Goal: Task Accomplishment & Management: Manage account settings

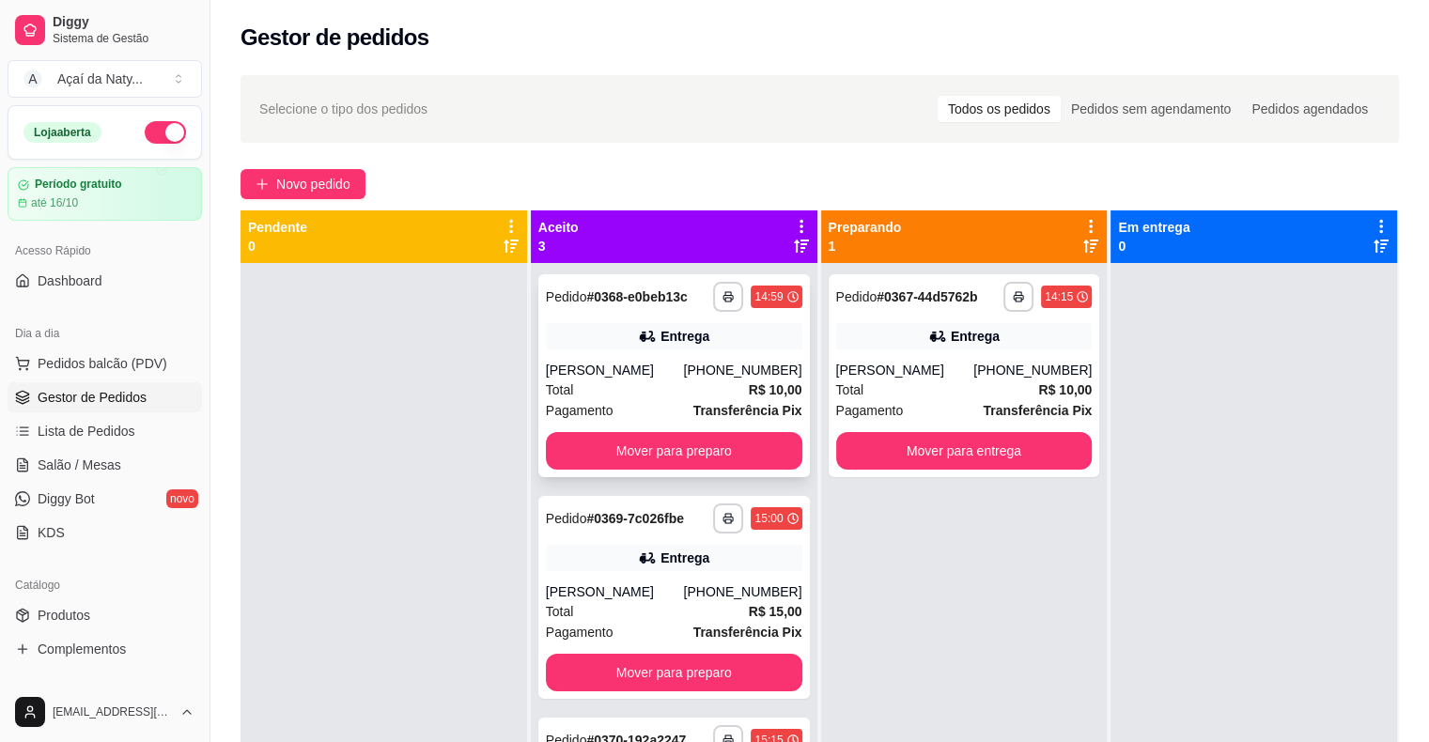
scroll to position [53, 0]
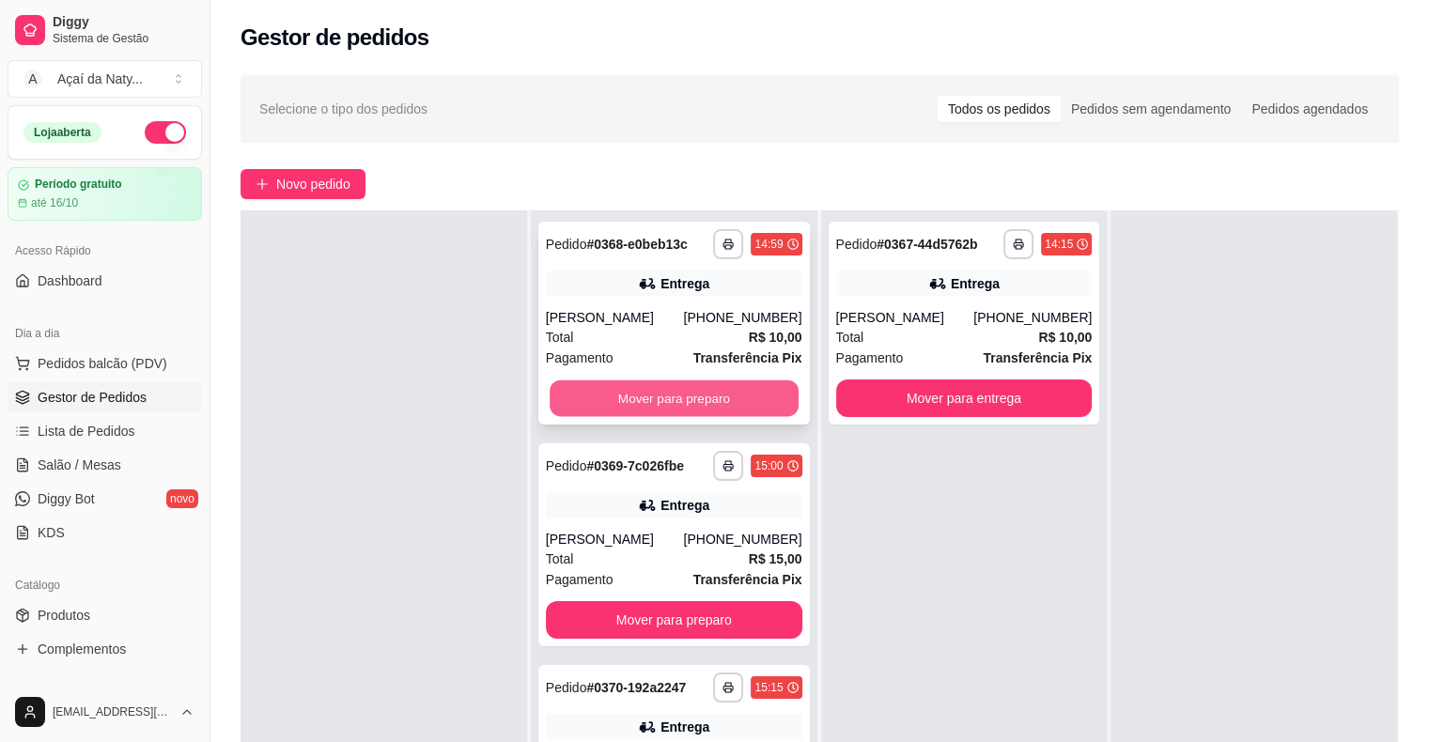
click at [634, 396] on button "Mover para preparo" at bounding box center [674, 398] width 249 height 37
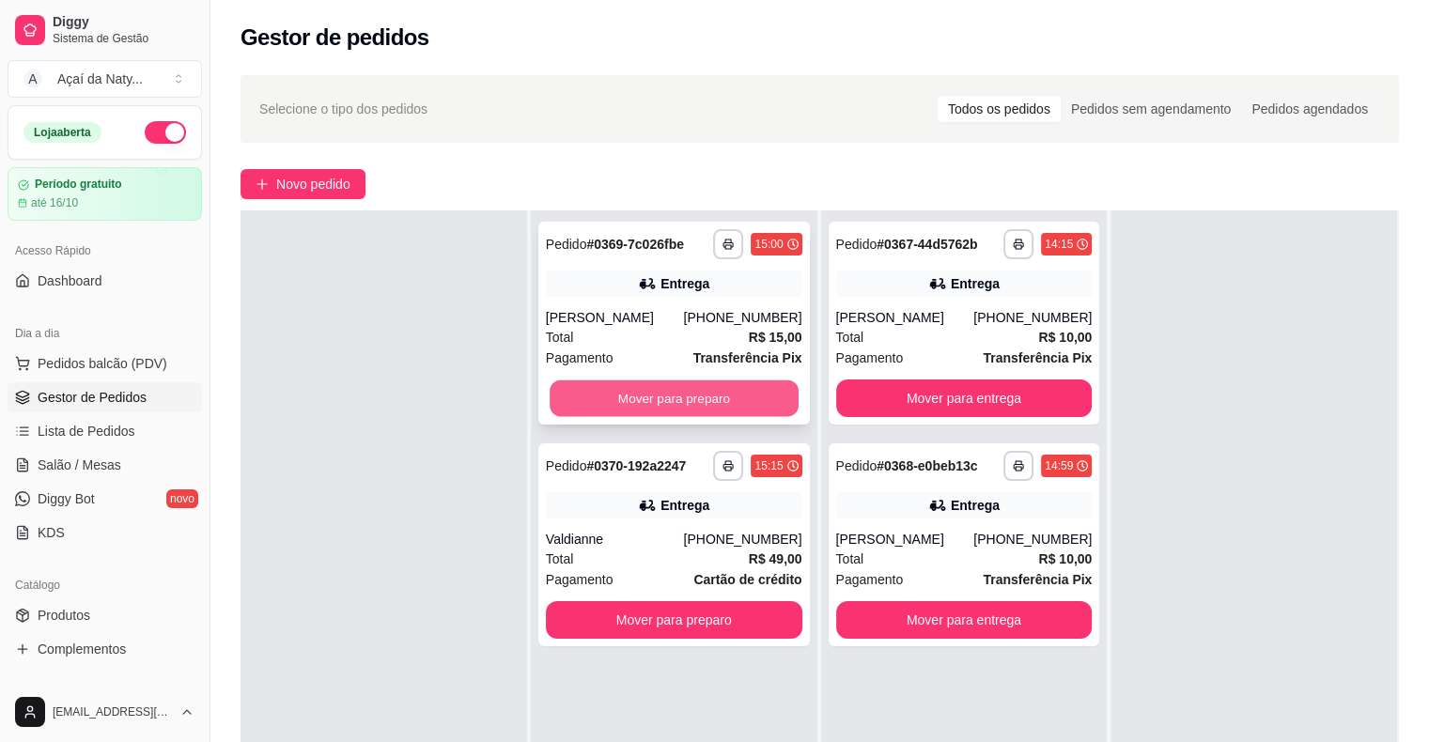
click at [644, 387] on button "Mover para preparo" at bounding box center [674, 398] width 249 height 37
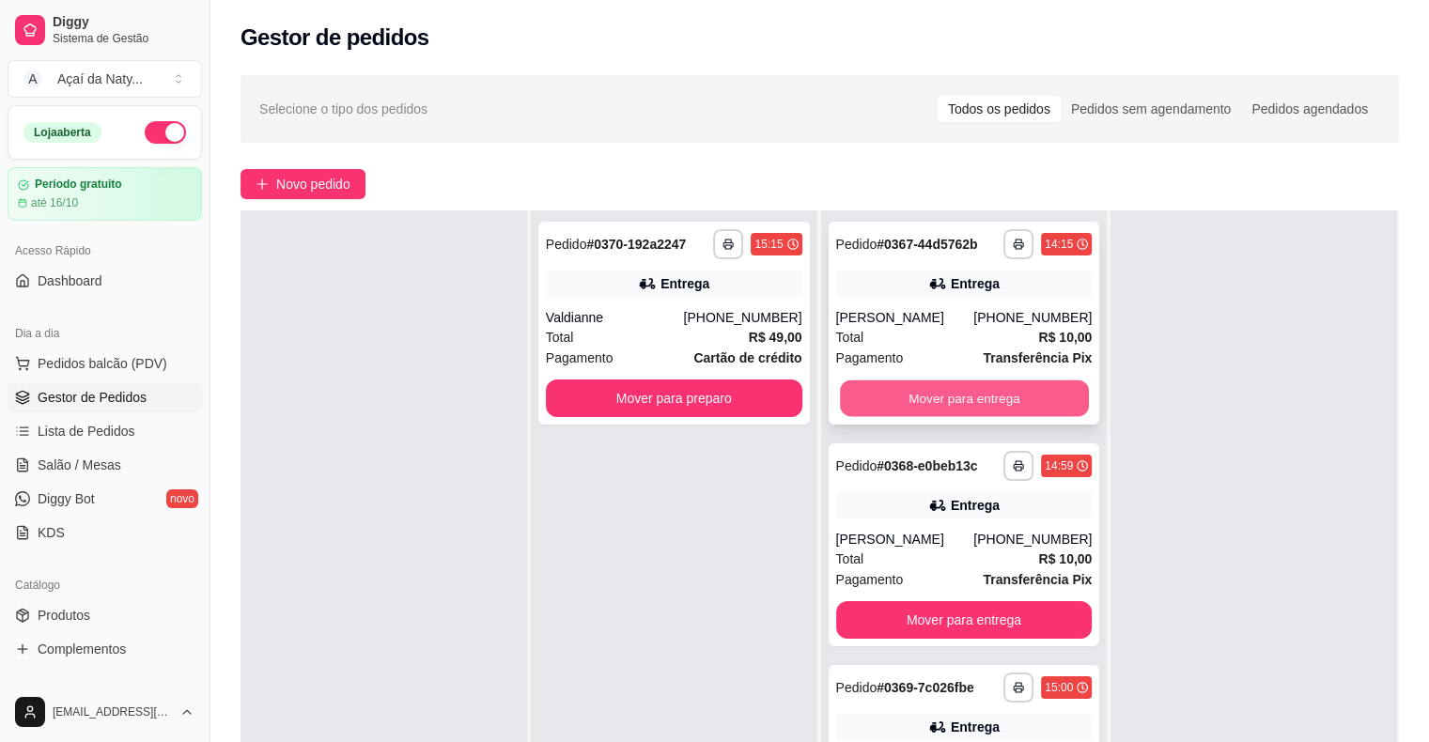
click at [907, 396] on button "Mover para entrega" at bounding box center [964, 398] width 249 height 37
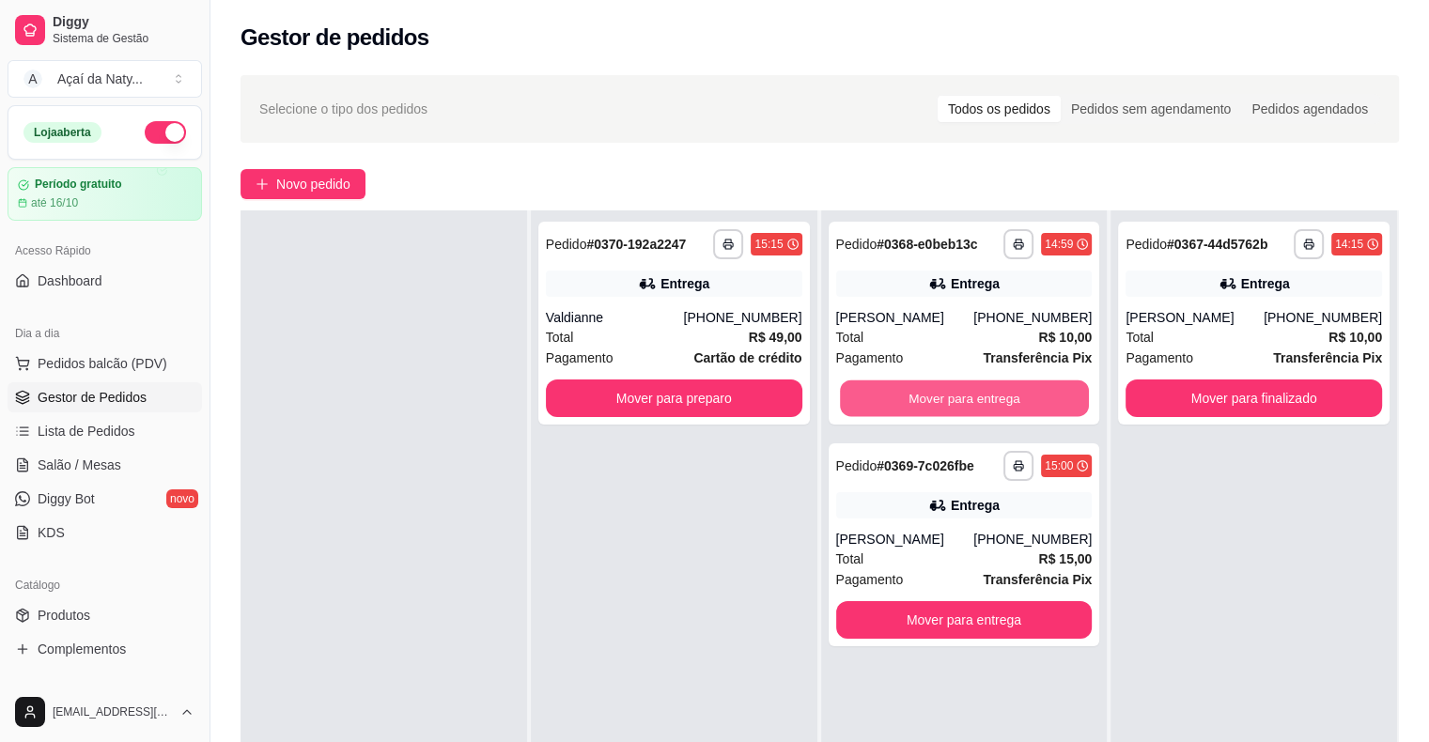
click at [907, 396] on button "Mover para entrega" at bounding box center [964, 398] width 249 height 37
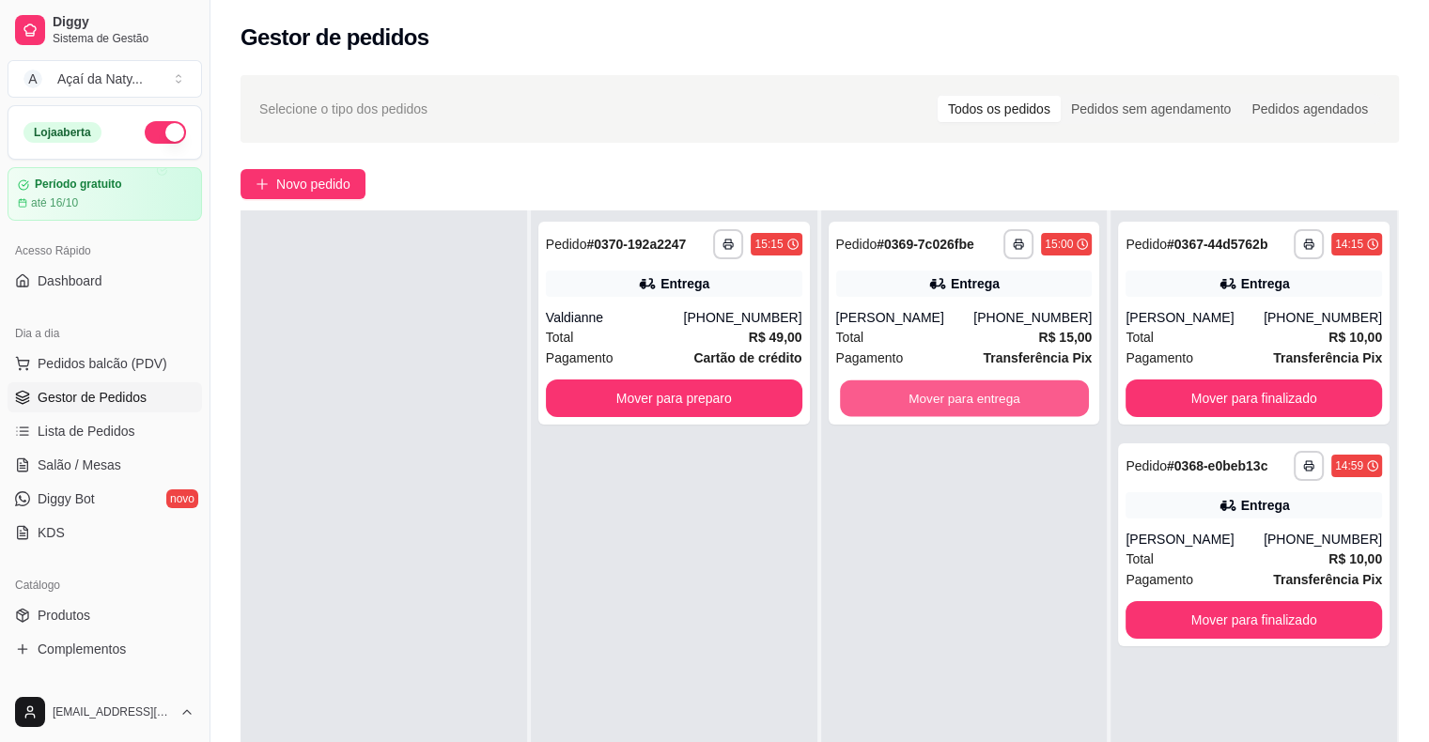
click at [907, 396] on button "Mover para entrega" at bounding box center [964, 398] width 249 height 37
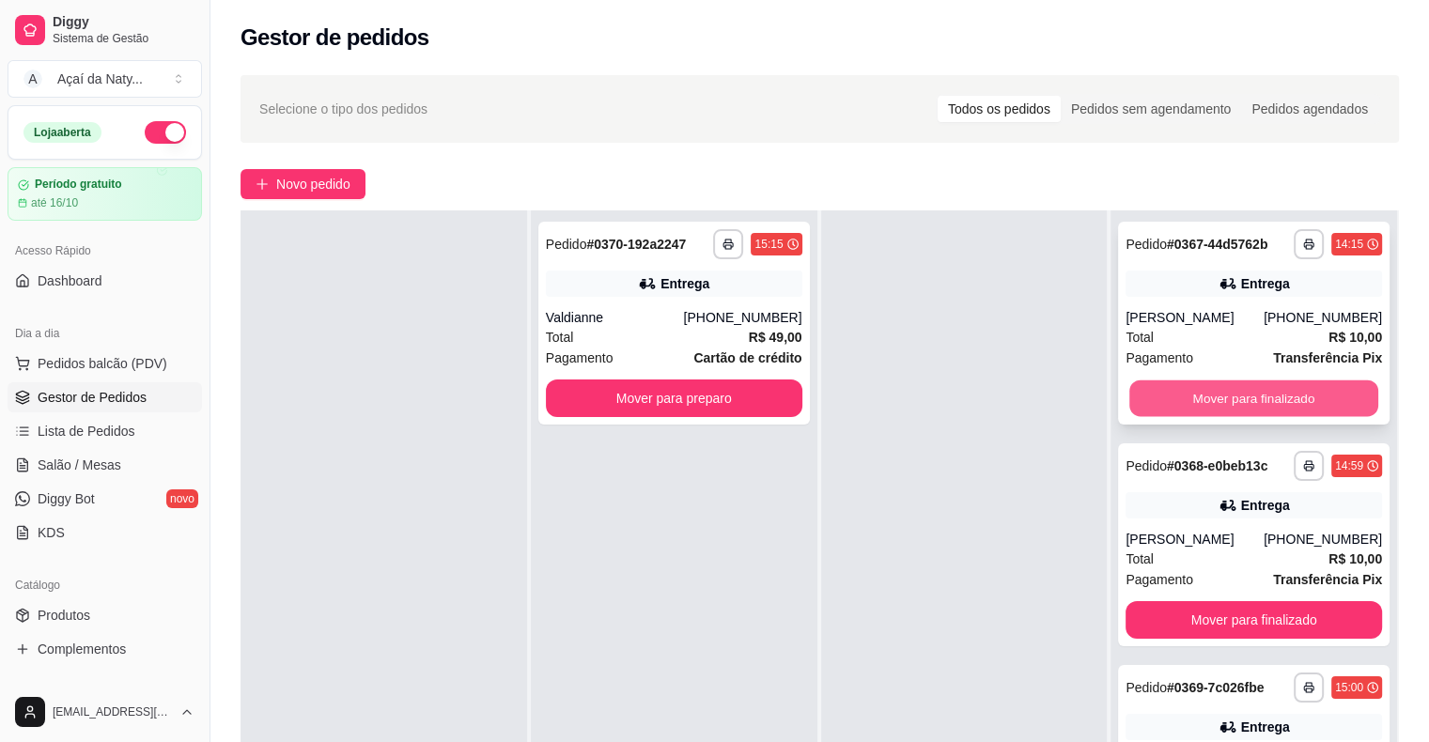
click at [1197, 397] on button "Mover para finalizado" at bounding box center [1253, 398] width 249 height 37
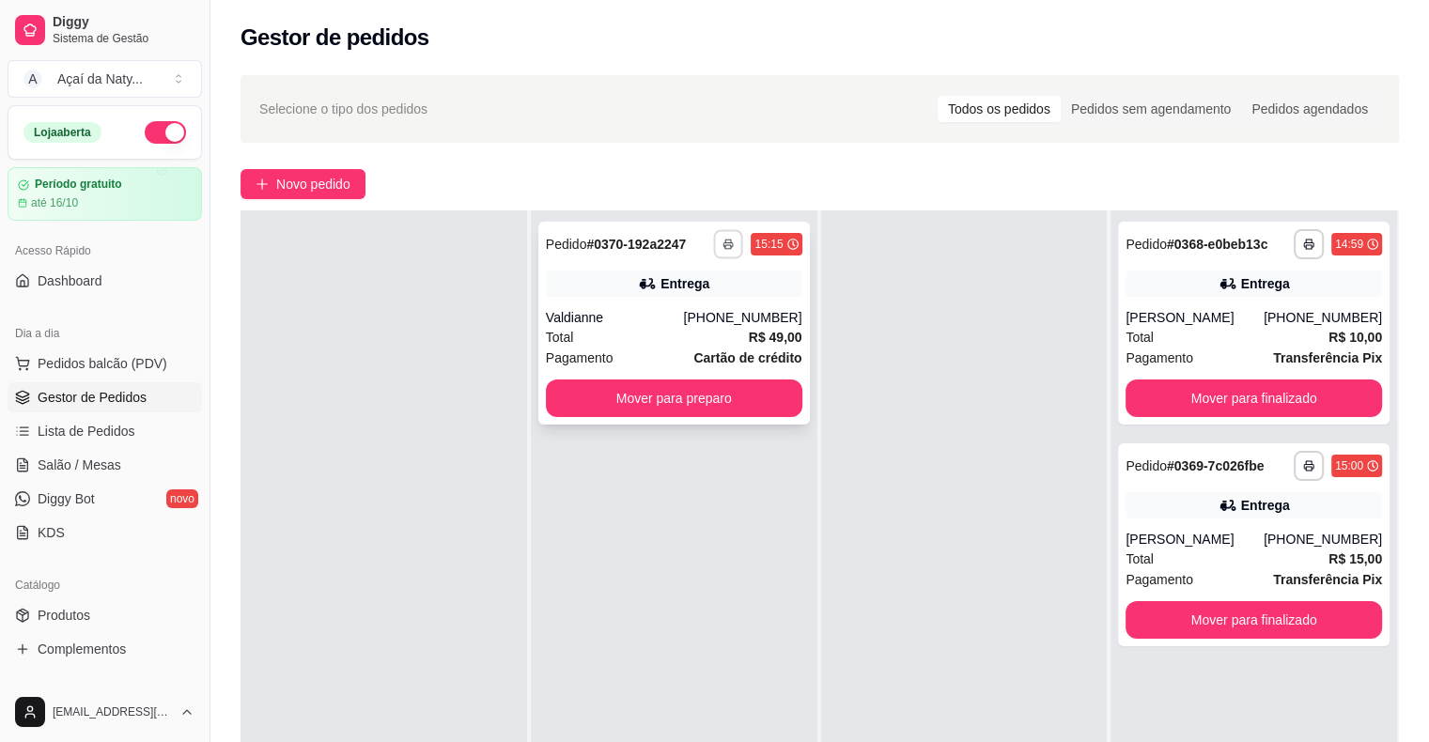
click at [723, 241] on icon "button" at bounding box center [728, 244] width 11 height 11
click at [681, 303] on button "Impressora" at bounding box center [672, 309] width 132 height 29
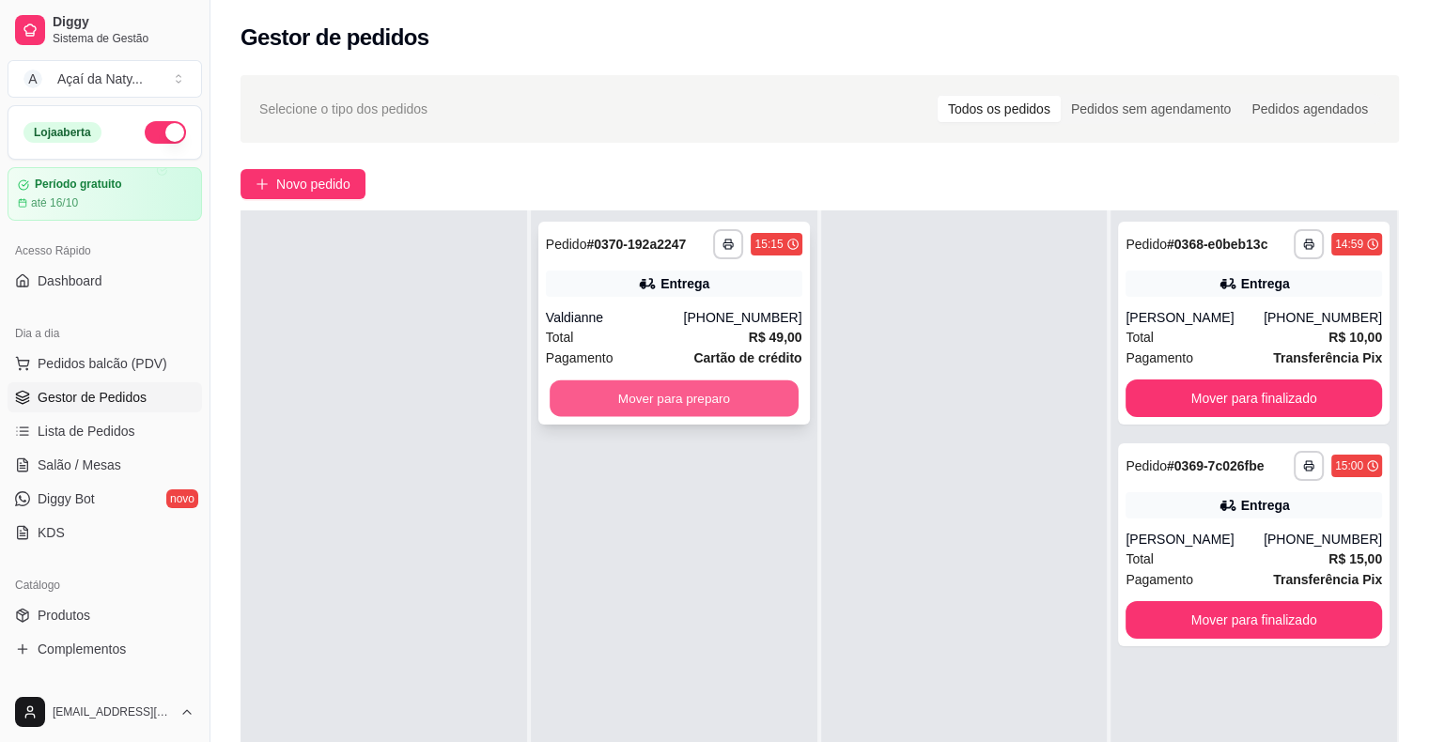
click at [699, 393] on button "Mover para preparo" at bounding box center [674, 398] width 249 height 37
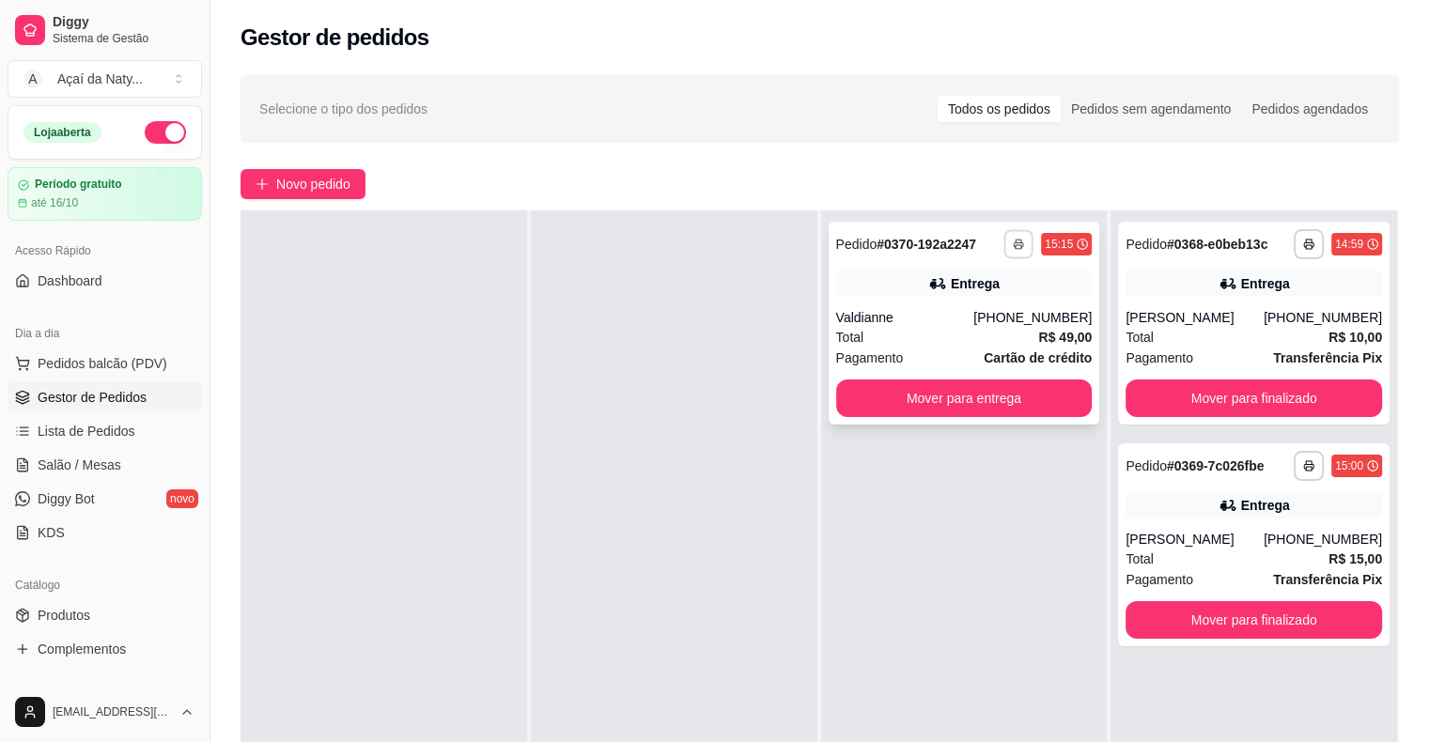
click at [1013, 239] on icon "button" at bounding box center [1018, 244] width 11 height 11
click at [966, 306] on button "Impressora" at bounding box center [959, 309] width 132 height 29
